Goal: Task Accomplishment & Management: Complete application form

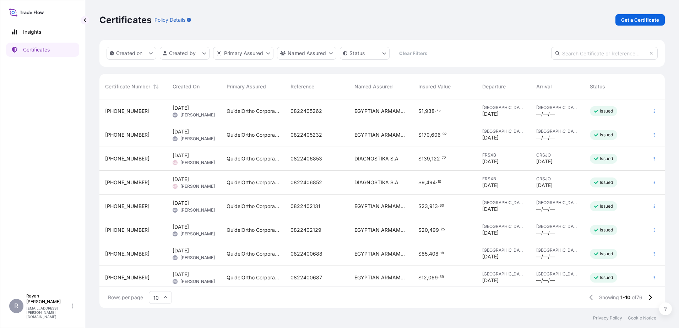
scroll to position [207, 560]
click at [651, 23] on p "Get a Certificate" at bounding box center [640, 19] width 38 height 7
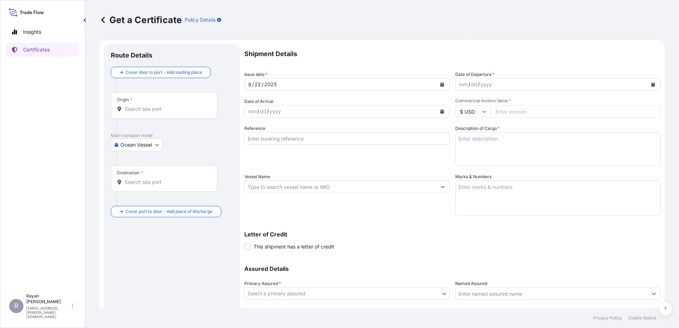
click at [152, 152] on body "Insights Certificates R [PERSON_NAME] [EMAIL_ADDRESS][PERSON_NAME][DOMAIN_NAME]…" at bounding box center [339, 164] width 679 height 328
click at [137, 167] on div "Air" at bounding box center [137, 163] width 46 height 13
select select "Air"
click at [139, 116] on div "Origin *" at bounding box center [164, 108] width 106 height 26
click at [139, 115] on input "Origin *" at bounding box center [167, 111] width 84 height 7
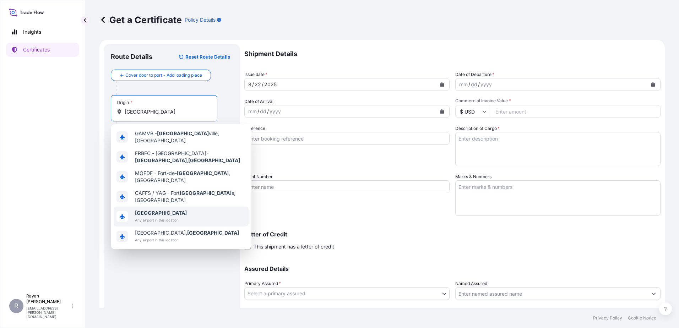
click at [158, 209] on span "[GEOGRAPHIC_DATA]" at bounding box center [161, 212] width 52 height 7
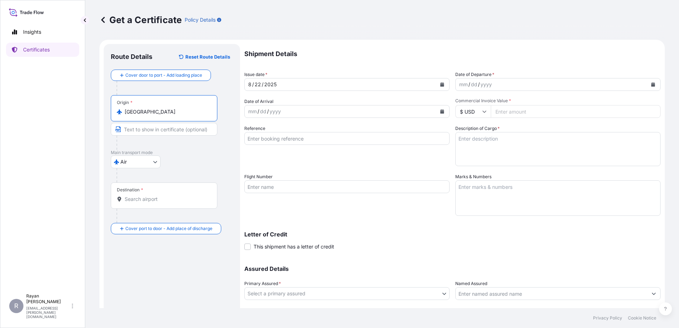
type input "[GEOGRAPHIC_DATA]"
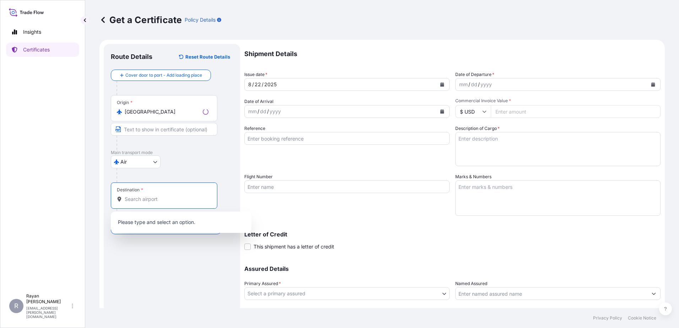
click at [154, 198] on input "Destination *" at bounding box center [167, 199] width 84 height 7
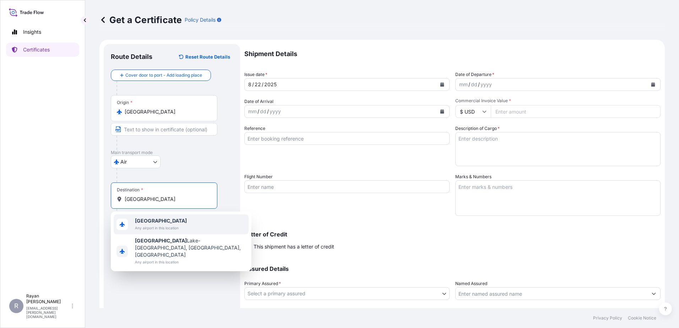
click at [160, 226] on span "Any airport in this location" at bounding box center [161, 227] width 52 height 7
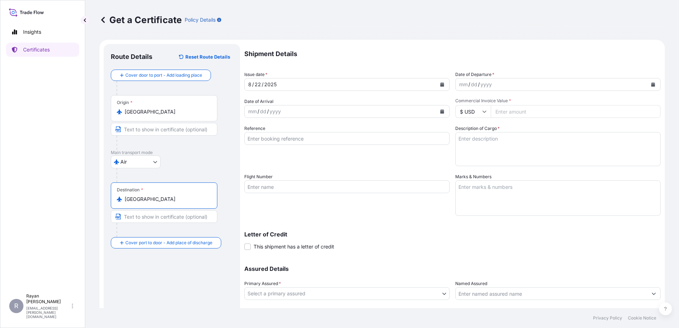
type input "[GEOGRAPHIC_DATA]"
click at [651, 85] on button "Calendar" at bounding box center [652, 84] width 11 height 11
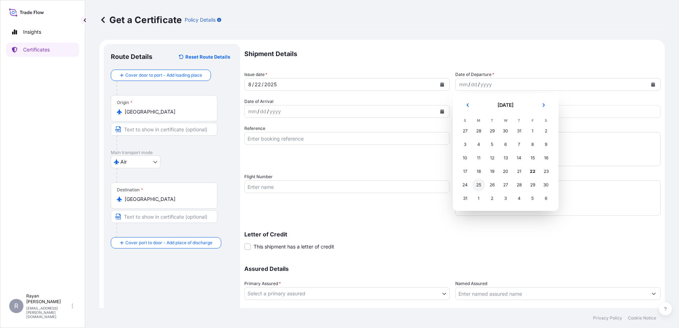
click at [478, 184] on div "25" at bounding box center [478, 185] width 13 height 13
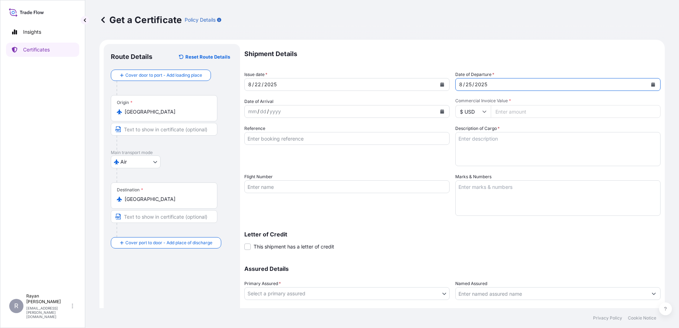
click at [394, 139] on input "Reference" at bounding box center [346, 138] width 205 height 13
paste input "0822408325"
type input "0822408325"
click at [517, 110] on input "Commercial Invoice Value *" at bounding box center [576, 111] width 170 height 13
type input "2100"
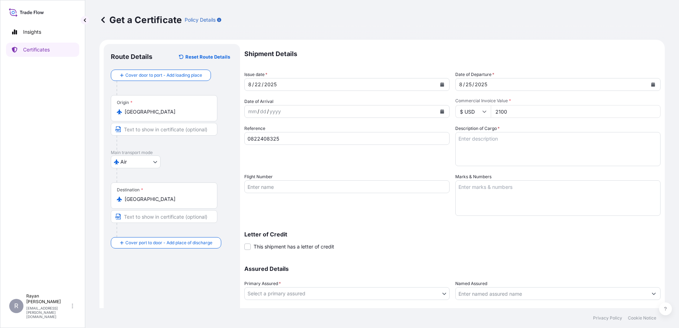
click at [505, 146] on textarea "Description of Cargo *" at bounding box center [557, 149] width 205 height 34
paste textarea "Medical Supplies (diagnostics consumables & reagents)"
type textarea "Medical Supplies (diagnostics consumables & reagents)"
click at [278, 244] on span "This shipment has a letter of credit" at bounding box center [293, 246] width 81 height 7
click at [244, 243] on input "This shipment has a letter of credit" at bounding box center [244, 243] width 0 height 0
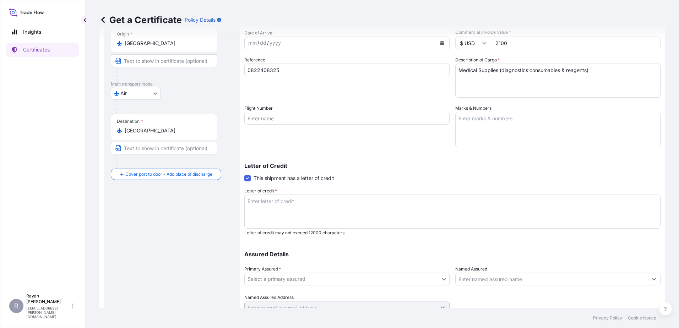
scroll to position [71, 0]
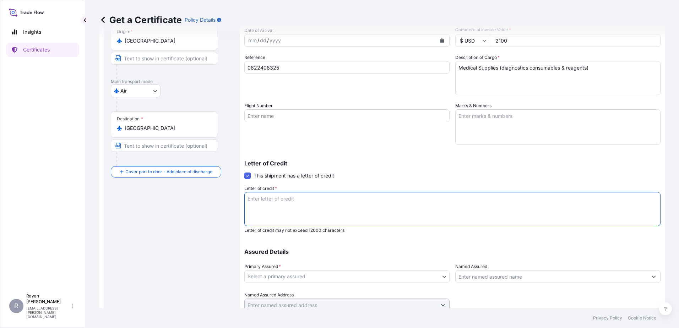
click at [340, 204] on textarea "Letter of credit *" at bounding box center [452, 209] width 416 height 34
paste textarea "LOREMIPS DOLORSIT AMETCONSE ADIPISCI EL SEDDOEI Tempori Utlabore et dol magnaal…"
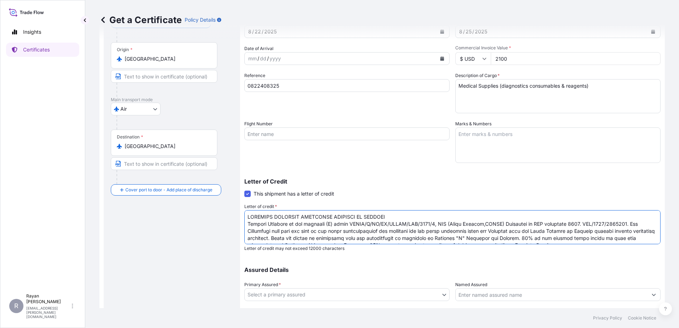
scroll to position [98, 0]
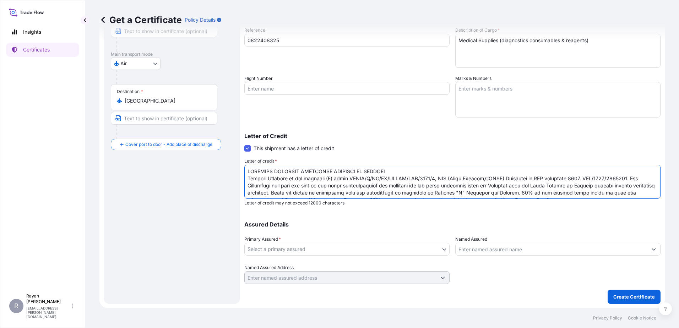
type textarea "LOREMIPS DOLORSIT AMETCONSE ADIPISCI EL SEDDOEI Tempori Utlabore et dol magnaal…"
click at [409, 244] on body "Insights Certificates R [PERSON_NAME] [EMAIL_ADDRESS][PERSON_NAME][DOMAIN_NAME]…" at bounding box center [339, 164] width 679 height 328
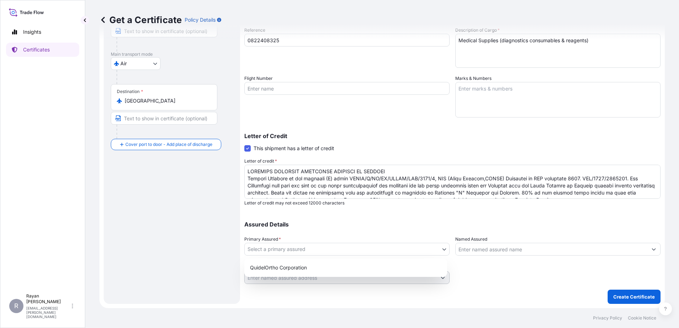
click at [329, 264] on div "QuidelOrtho Corporation" at bounding box center [345, 267] width 197 height 13
select select "31549"
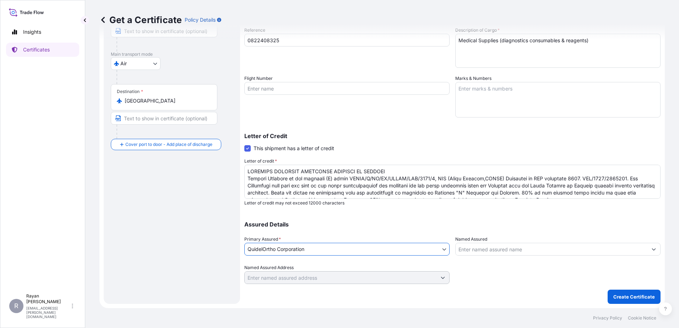
click at [474, 251] on input "Named Assured" at bounding box center [551, 249] width 192 height 13
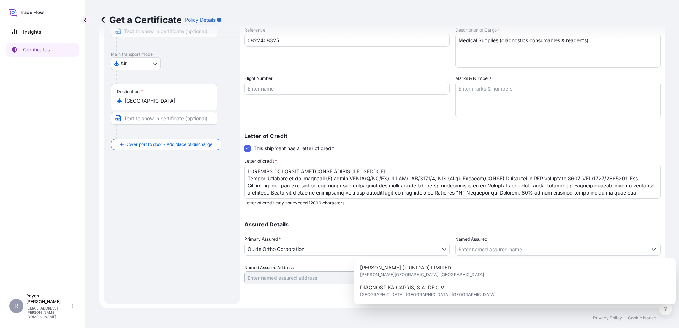
click at [478, 227] on p "Assured Details" at bounding box center [452, 224] width 416 height 6
click at [484, 246] on input "Named Assured" at bounding box center [551, 249] width 192 height 13
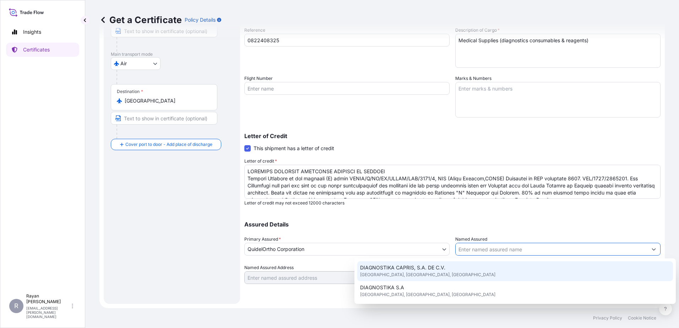
scroll to position [35, 0]
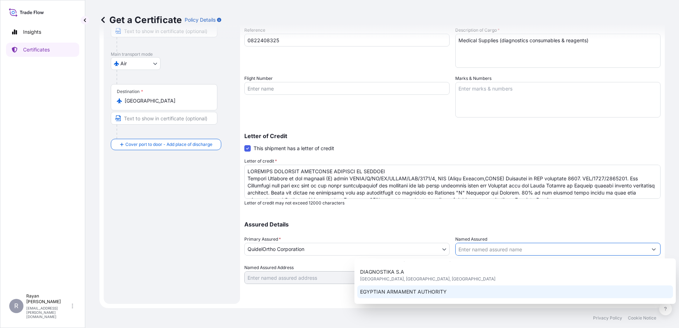
click at [481, 290] on div "EGYPTIAN ARMAMENT AUTHORITY" at bounding box center [515, 291] width 316 height 13
type input "EGYPTIAN ARMAMENT AUTHORITY"
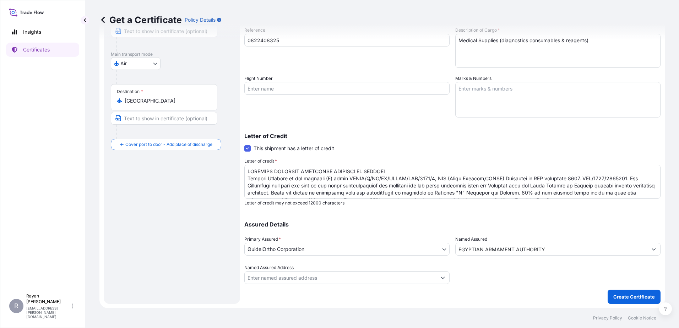
click at [483, 275] on div at bounding box center [557, 274] width 205 height 20
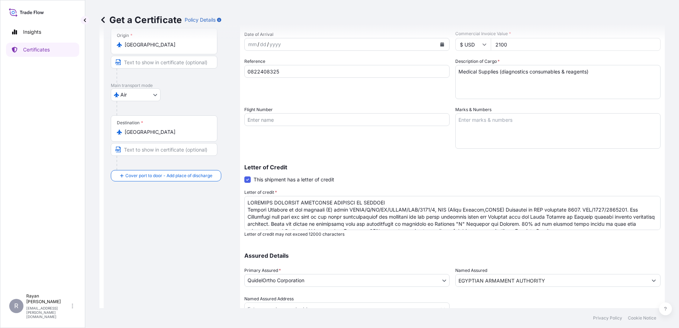
scroll to position [98, 0]
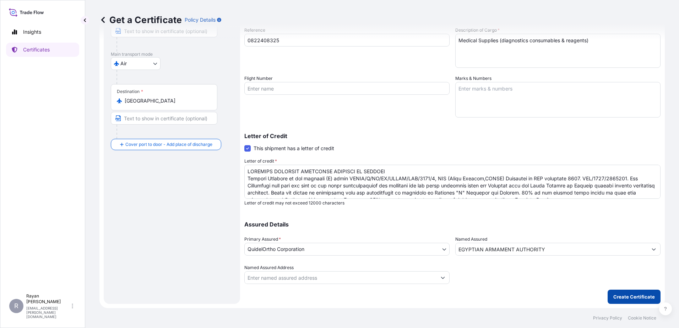
click at [621, 300] on button "Create Certificate" at bounding box center [633, 297] width 53 height 14
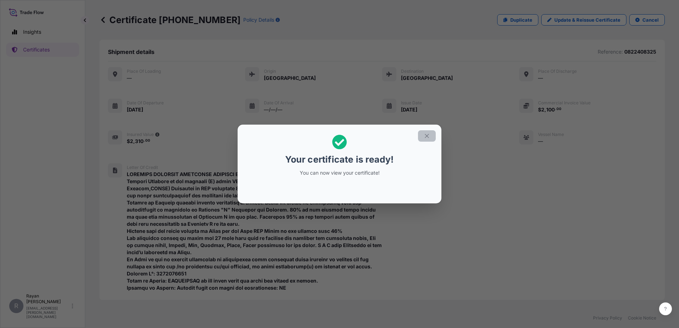
click at [427, 137] on icon "button" at bounding box center [426, 136] width 6 height 6
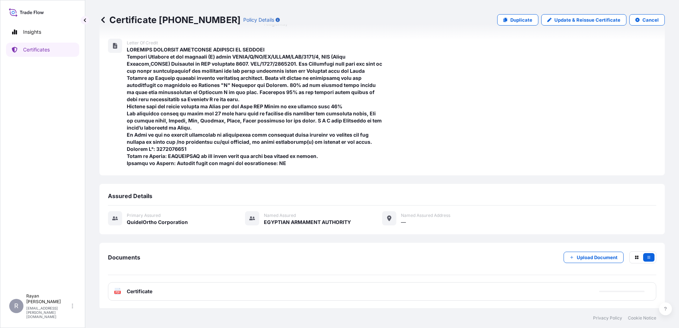
scroll to position [126, 0]
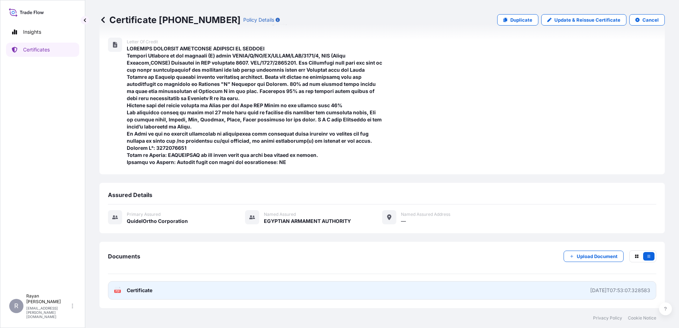
click at [147, 290] on span "Certificate" at bounding box center [140, 290] width 26 height 7
